Goal: Information Seeking & Learning: Learn about a topic

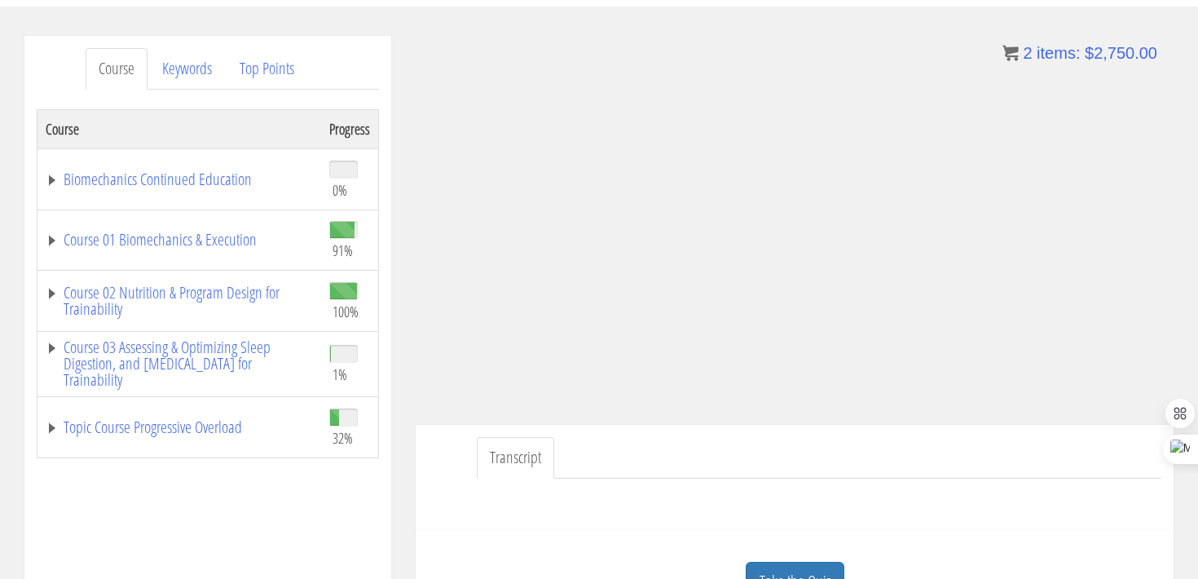
scroll to position [176, 0]
click at [165, 237] on link "Course 01 Biomechanics & Execution" at bounding box center [179, 241] width 267 height 16
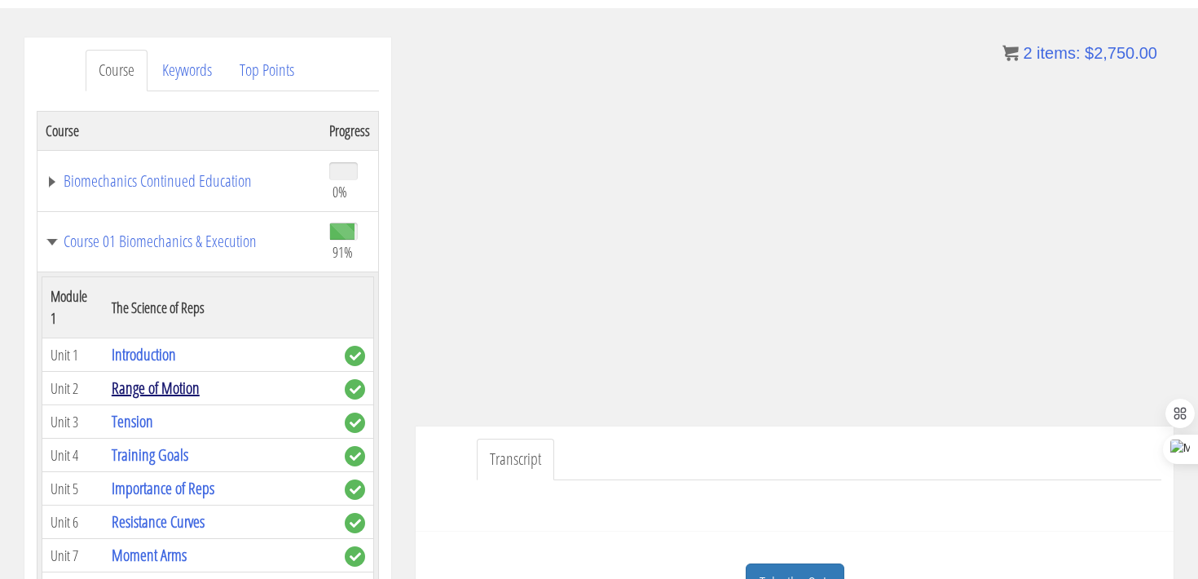
click at [170, 377] on link "Range of Motion" at bounding box center [156, 388] width 88 height 22
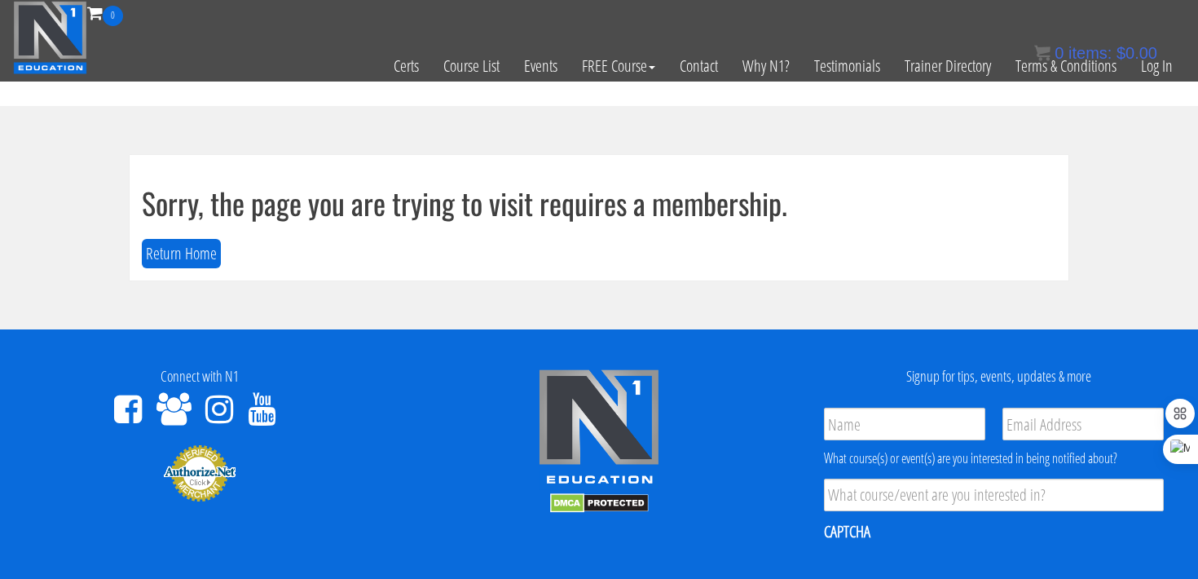
click at [170, 271] on div "Sorry, the page you are trying to visit requires a membership. Return Home" at bounding box center [599, 218] width 939 height 126
click at [178, 249] on button "Return Home" at bounding box center [181, 254] width 79 height 30
click at [1144, 77] on link "Log In" at bounding box center [1157, 66] width 56 height 80
